Goal: Book appointment/travel/reservation

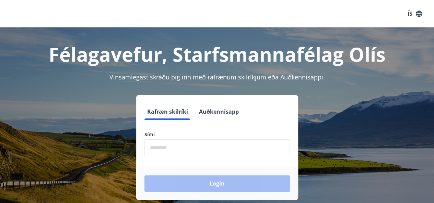
click at [161, 132] on label "Sími" at bounding box center [216, 134] width 145 height 7
click at [165, 112] on button "Rafræn skilríki" at bounding box center [167, 112] width 46 height 16
click at [169, 147] on input "phone" at bounding box center [216, 148] width 145 height 17
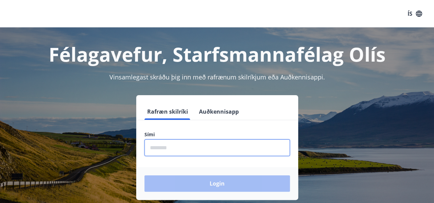
type input "********"
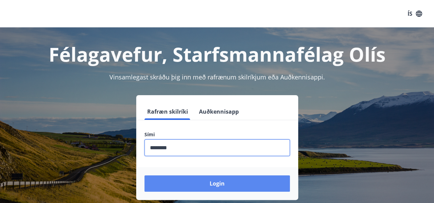
click at [216, 183] on button "Login" at bounding box center [216, 184] width 145 height 16
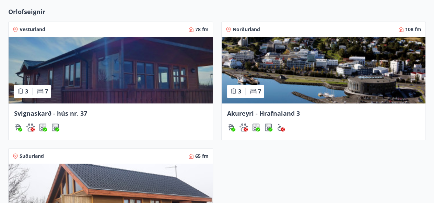
scroll to position [320, 0]
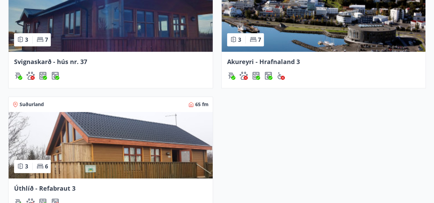
click at [252, 59] on span "Akureyri - Hrafnaland 3" at bounding box center [263, 62] width 73 height 8
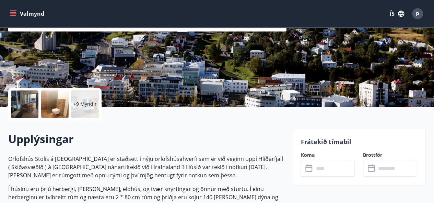
scroll to position [137, 0]
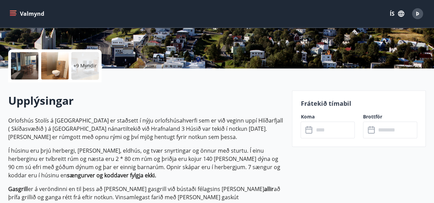
click at [309, 129] on icon at bounding box center [308, 129] width 7 height 1
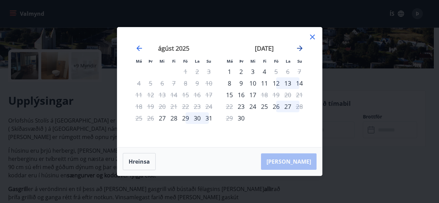
click at [299, 47] on icon "Move forward to switch to the next month." at bounding box center [300, 48] width 8 height 8
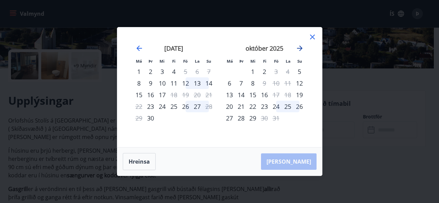
click at [299, 47] on icon "Move forward to switch to the next month." at bounding box center [300, 48] width 8 height 8
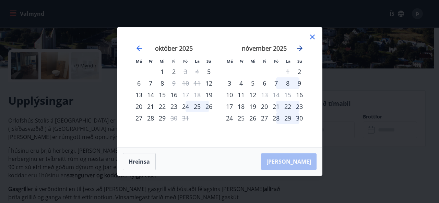
click at [299, 46] on icon "Move forward to switch to the next month." at bounding box center [299, 48] width 5 height 5
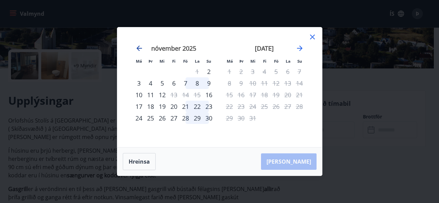
click at [138, 48] on icon "Move backward to switch to the previous month." at bounding box center [139, 48] width 8 height 8
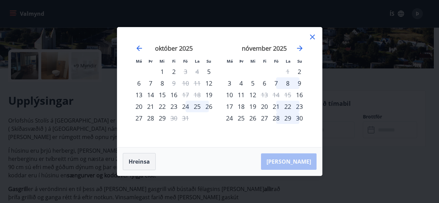
click at [136, 162] on button "Hreinsa" at bounding box center [139, 161] width 33 height 17
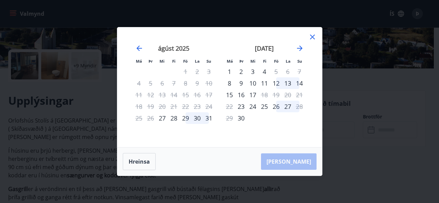
click at [309, 34] on icon at bounding box center [312, 37] width 8 height 8
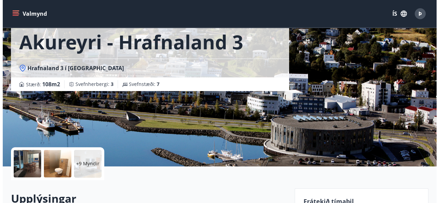
scroll to position [0, 0]
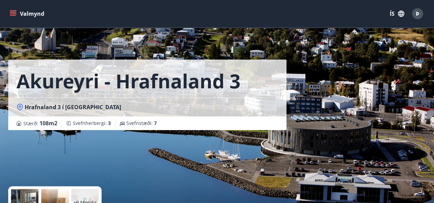
click at [418, 16] on span "Þ" at bounding box center [417, 14] width 3 height 8
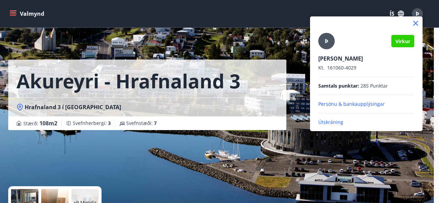
click at [339, 120] on p "Útskráning" at bounding box center [366, 122] width 96 height 7
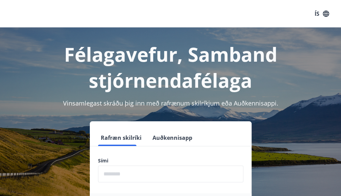
drag, startPoint x: 101, startPoint y: 131, endPoint x: 115, endPoint y: 140, distance: 16.9
click at [103, 157] on label "Sími" at bounding box center [170, 160] width 145 height 7
click at [115, 166] on input "phone" at bounding box center [170, 174] width 145 height 17
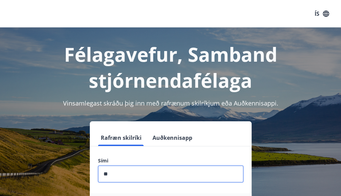
type input "********"
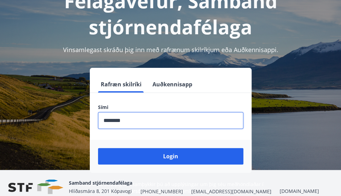
scroll to position [85, 0]
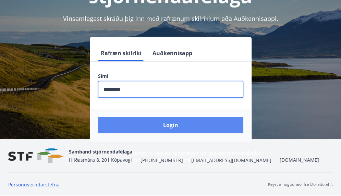
click at [169, 127] on button "Login" at bounding box center [170, 125] width 145 height 16
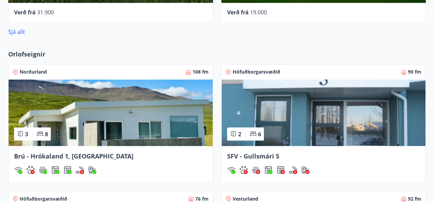
scroll to position [549, 0]
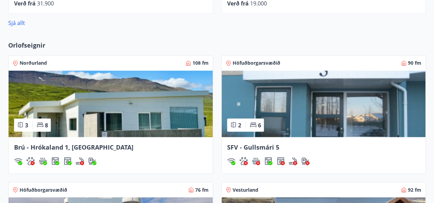
click at [31, 60] on span "Norðurland" at bounding box center [33, 63] width 27 height 7
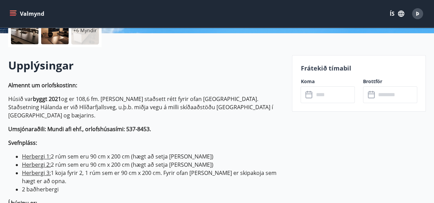
scroll to position [183, 0]
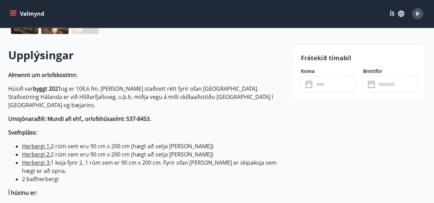
click at [315, 82] on input "text" at bounding box center [333, 84] width 41 height 17
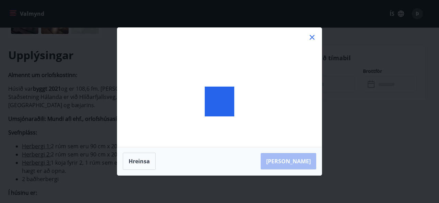
click at [315, 82] on div at bounding box center [219, 102] width 204 height 148
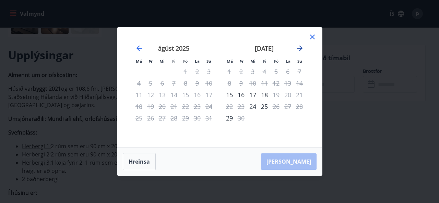
click at [301, 46] on icon "Move forward to switch to the next month." at bounding box center [300, 48] width 8 height 8
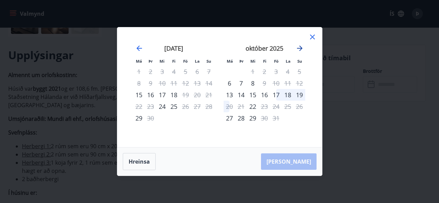
click at [301, 46] on icon "Move forward to switch to the next month." at bounding box center [300, 48] width 8 height 8
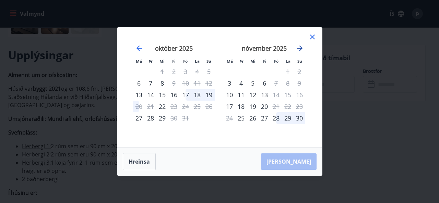
click at [301, 46] on icon "Move forward to switch to the next month." at bounding box center [300, 48] width 8 height 8
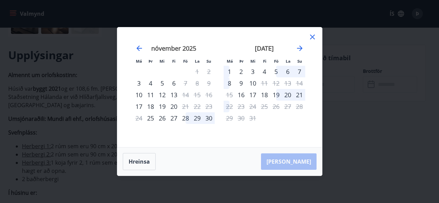
click at [312, 37] on icon at bounding box center [312, 37] width 5 height 5
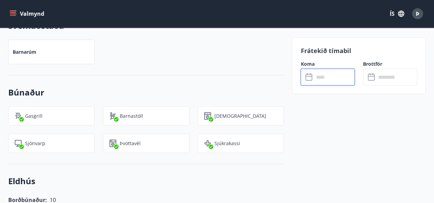
scroll to position [731, 0]
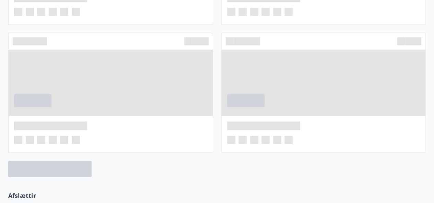
scroll to position [85, 0]
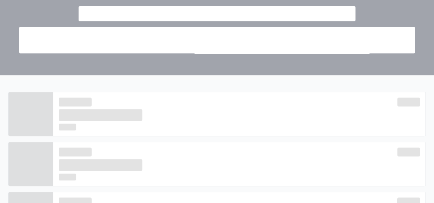
click at [213, 66] on div at bounding box center [217, 9] width 434 height 132
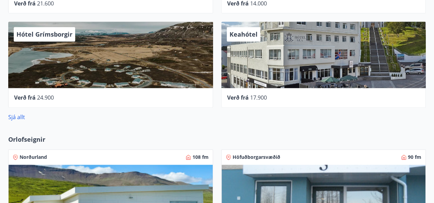
scroll to position [454, 0]
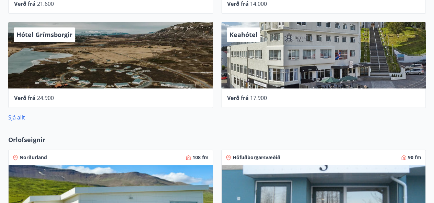
click at [26, 155] on span "Norðurland" at bounding box center [33, 157] width 27 height 7
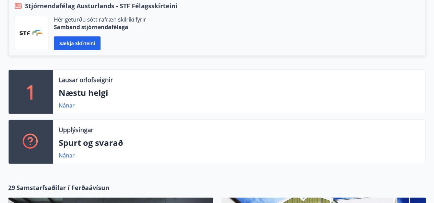
scroll to position [183, 0]
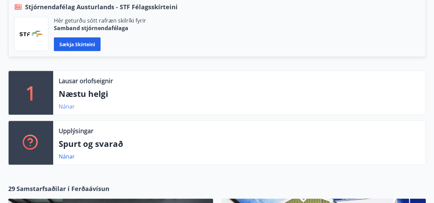
click at [68, 107] on link "Nánar" at bounding box center [67, 107] width 16 height 8
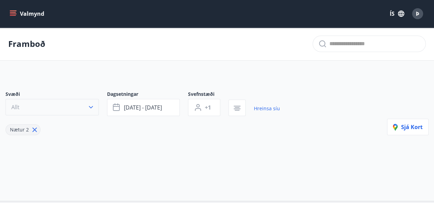
type input "*"
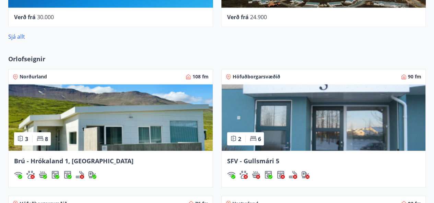
scroll to position [545, 0]
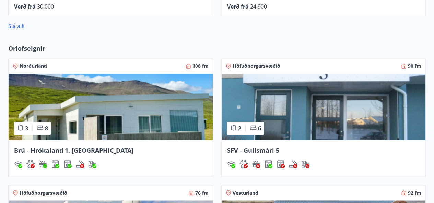
click at [252, 63] on span "Höfuðborgarsvæðið" at bounding box center [256, 66] width 48 height 7
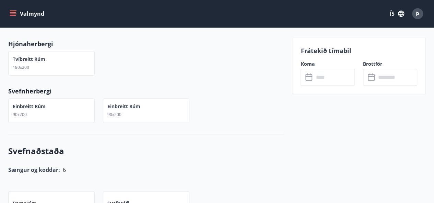
scroll to position [183, 0]
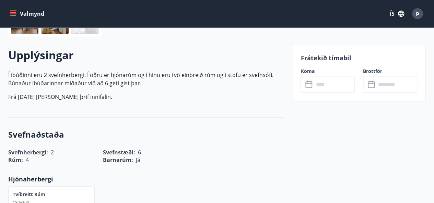
click at [321, 85] on input "text" at bounding box center [333, 84] width 41 height 17
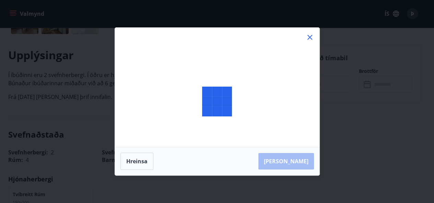
click at [319, 85] on div at bounding box center [217, 102] width 204 height 148
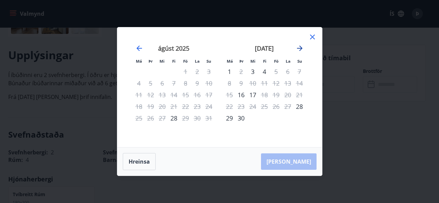
click at [301, 48] on icon "Move forward to switch to the next month." at bounding box center [299, 48] width 5 height 5
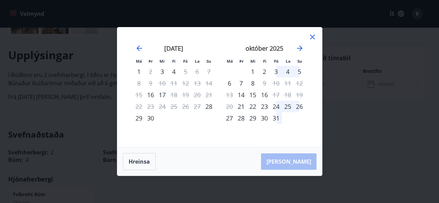
click at [274, 71] on div "3" at bounding box center [276, 72] width 12 height 12
click at [287, 71] on div "4" at bounding box center [288, 72] width 12 height 12
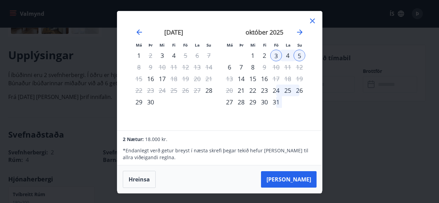
click at [287, 53] on div "4" at bounding box center [288, 56] width 12 height 12
click at [311, 20] on icon at bounding box center [312, 21] width 8 height 8
click at [311, 20] on div "Má Þr Mi Fi Fö La Su Má Þr Mi Fi Fö La Su ágúst 2025 1 2 3 4 5 6 7 8 9 10 11 12…" at bounding box center [219, 101] width 439 height 203
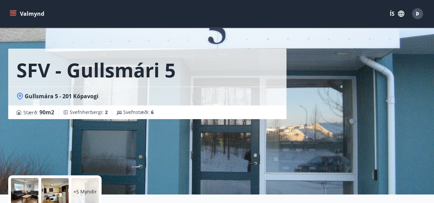
scroll to position [0, 0]
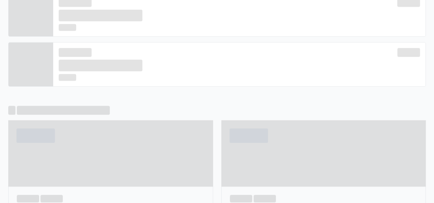
scroll to position [183, 0]
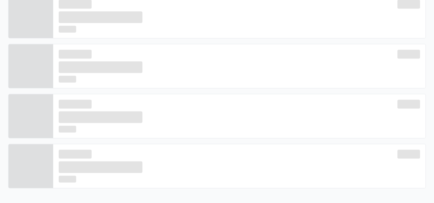
click at [304, 18] on div at bounding box center [239, 16] width 361 height 33
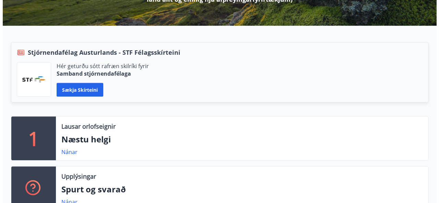
scroll to position [0, 0]
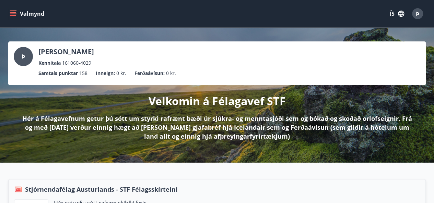
click at [401, 13] on icon "button" at bounding box center [401, 14] width 8 height 8
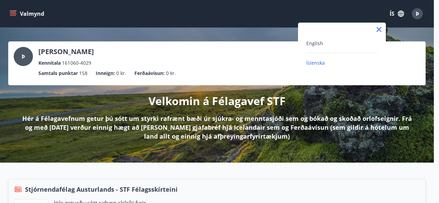
click at [418, 13] on div at bounding box center [219, 101] width 439 height 203
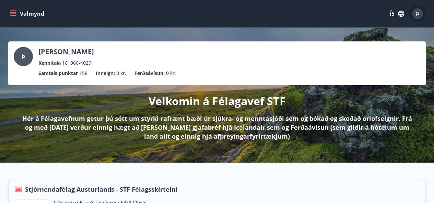
click at [417, 11] on span "Þ" at bounding box center [417, 14] width 3 height 8
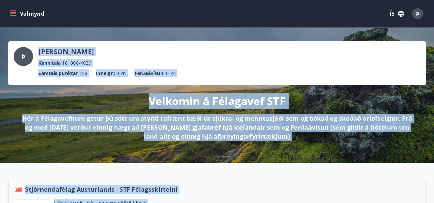
click at [417, 13] on span "Þ" at bounding box center [417, 14] width 3 height 8
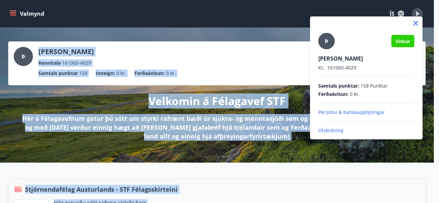
click at [329, 129] on p "Útskráning" at bounding box center [366, 130] width 96 height 7
